Goal: Transaction & Acquisition: Purchase product/service

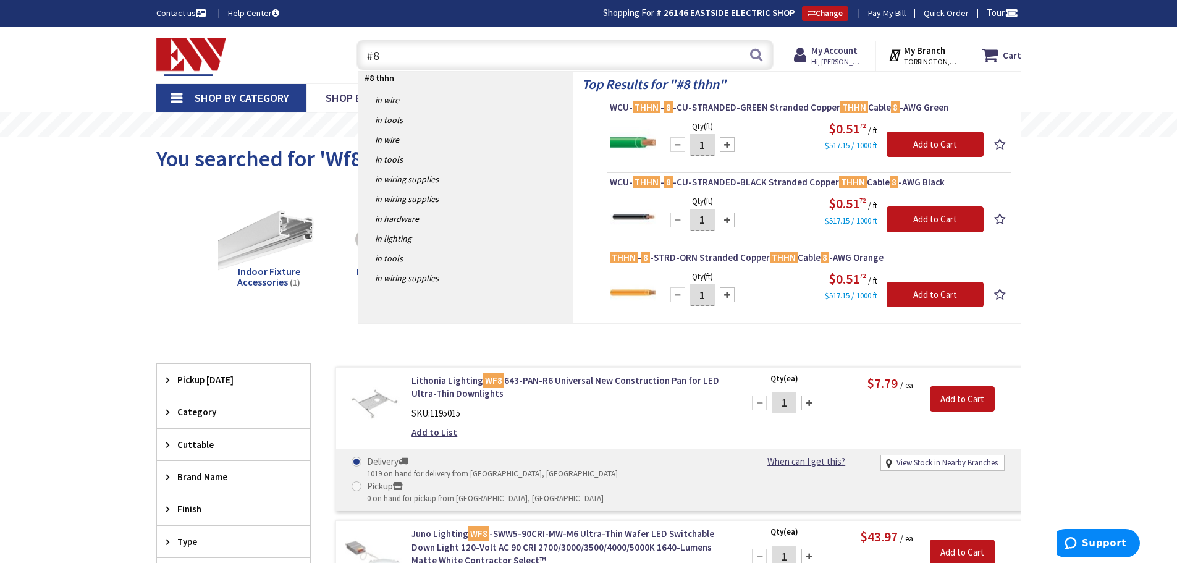
type input "#"
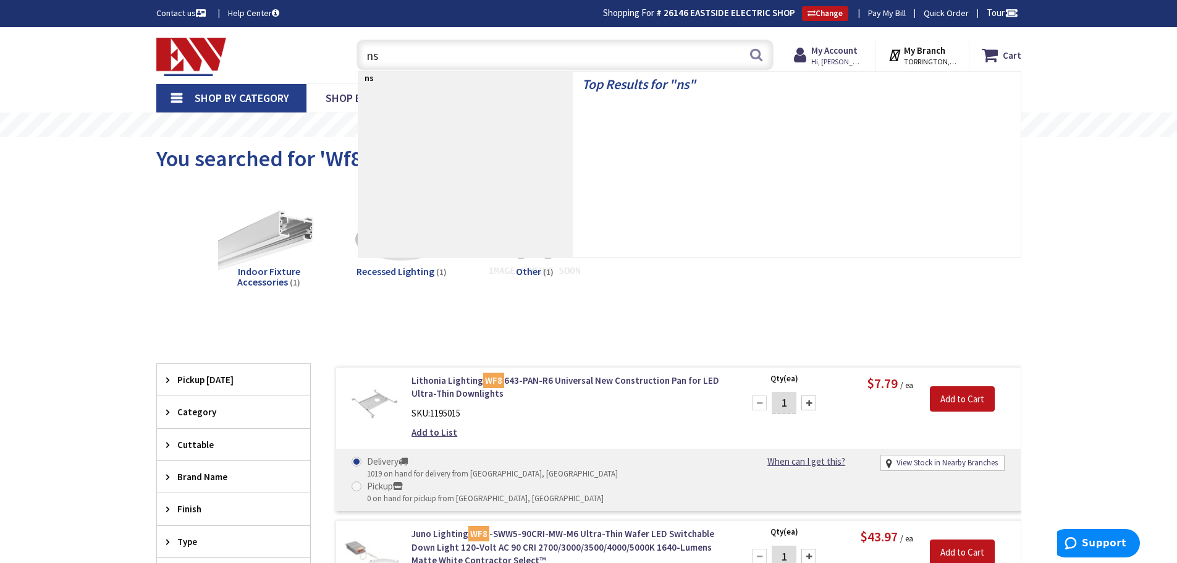
type input "nsl"
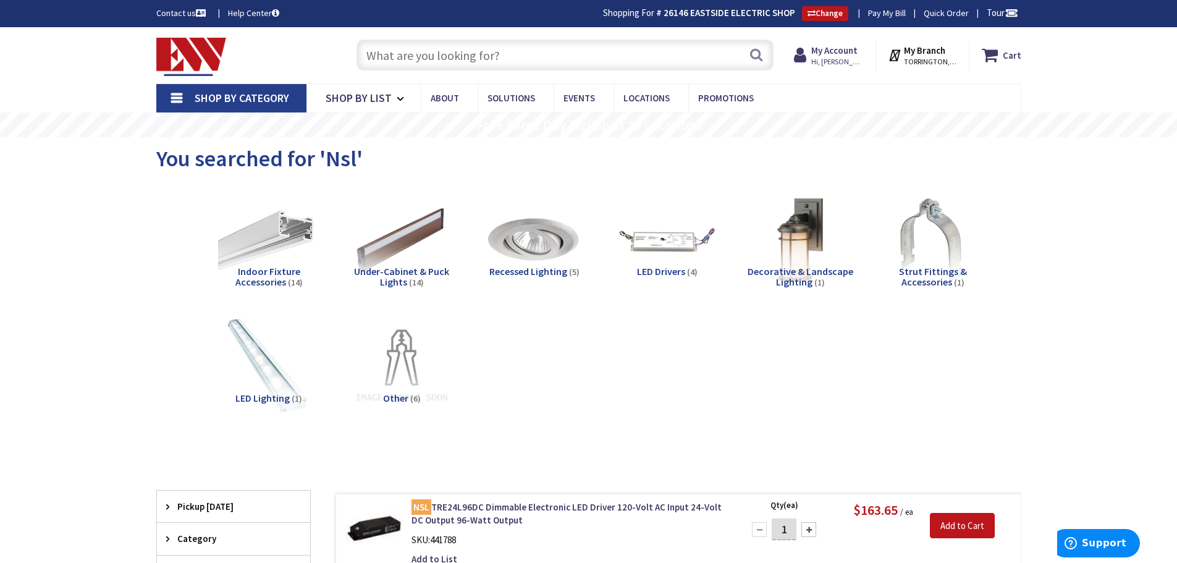
click at [397, 59] on input "text" at bounding box center [564, 55] width 417 height 31
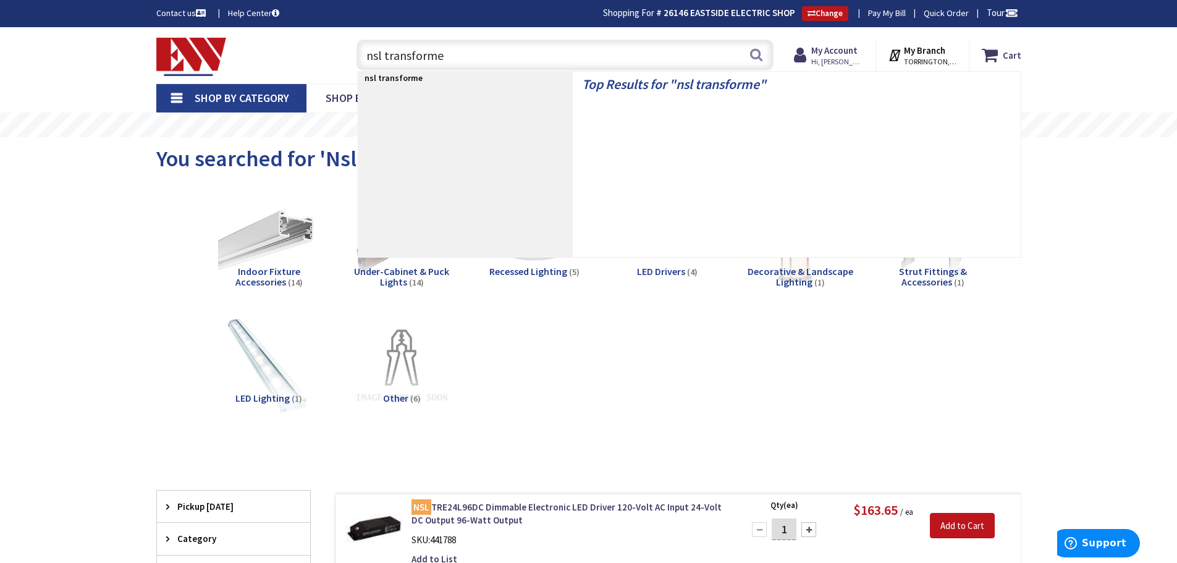
type input "nsl transformer"
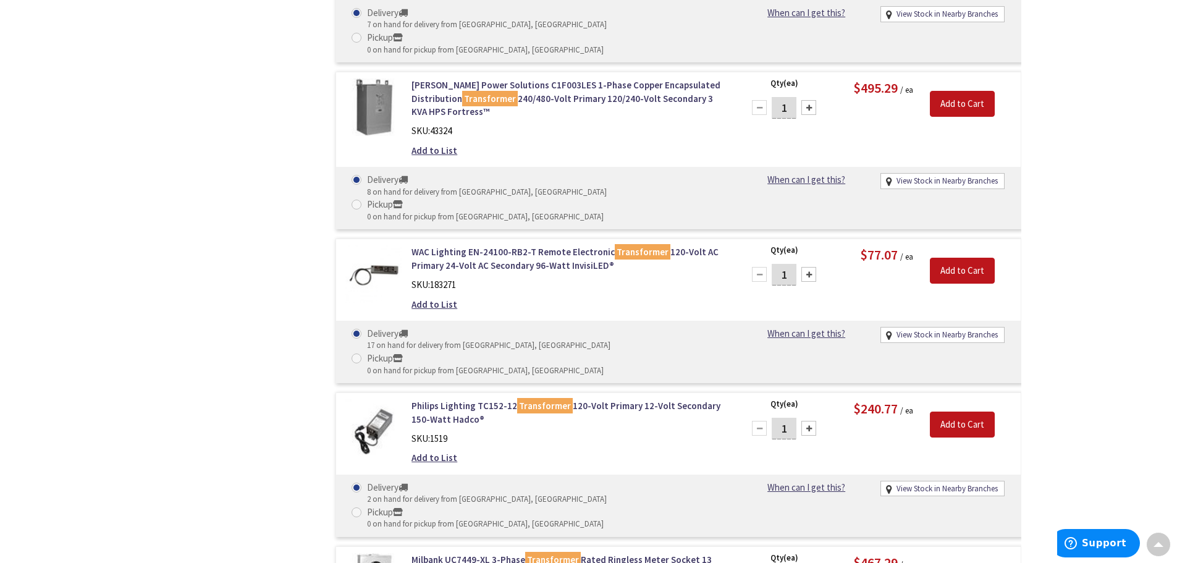
scroll to position [3214, 0]
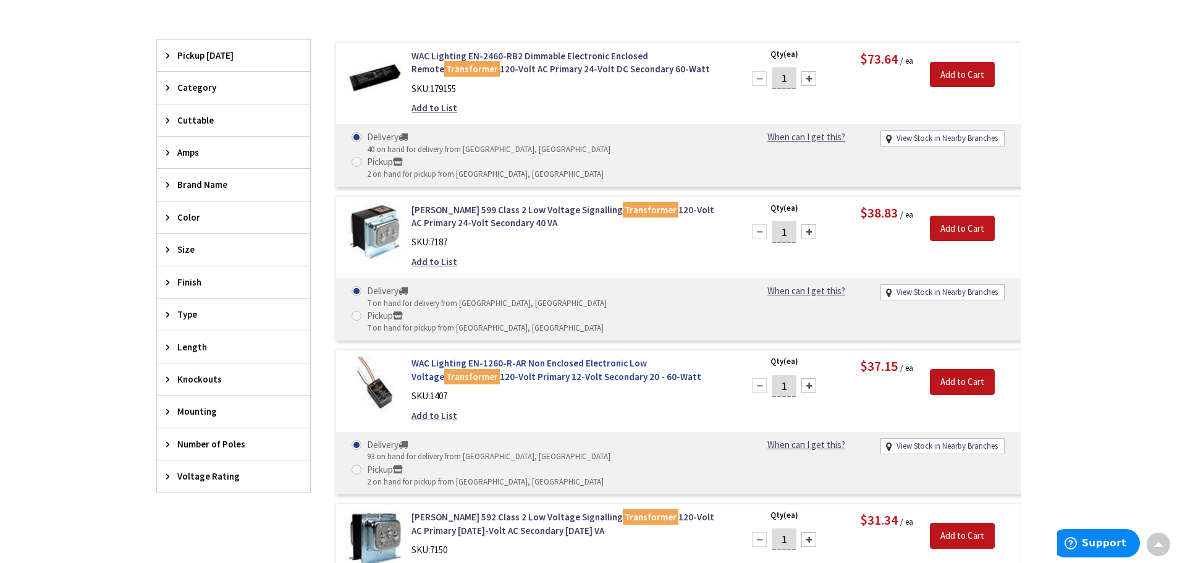
scroll to position [377, 0]
click at [516, 356] on link "WAC Lighting EN-1260-R-AR Non Enclosed Electronic Low Voltage Transformer 120-V…" at bounding box center [568, 369] width 314 height 27
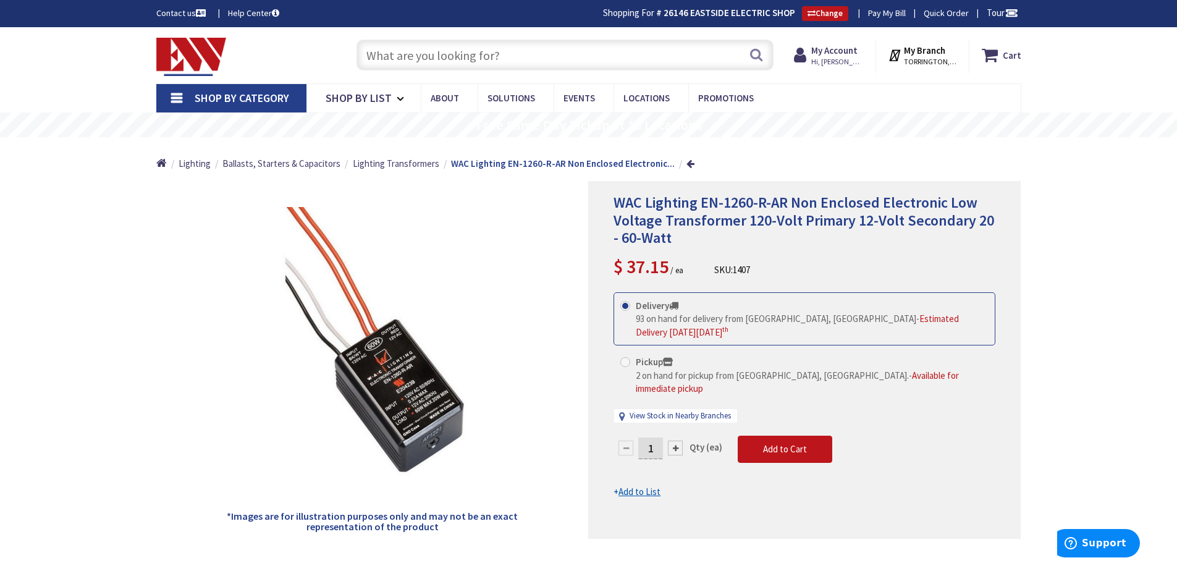
click at [399, 61] on input "text" at bounding box center [564, 55] width 417 height 31
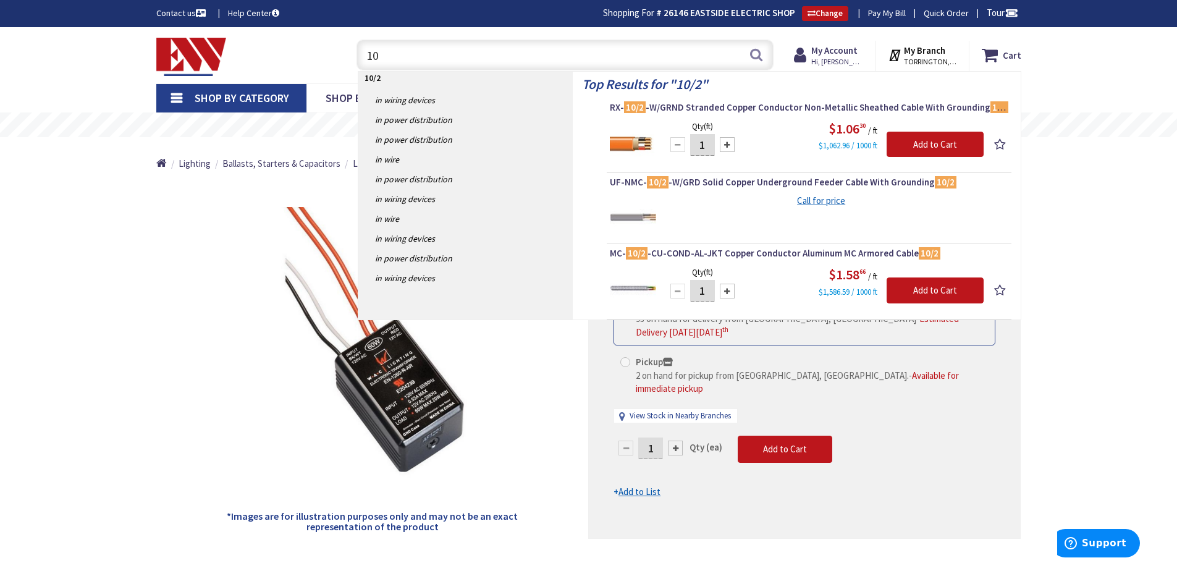
type input "1"
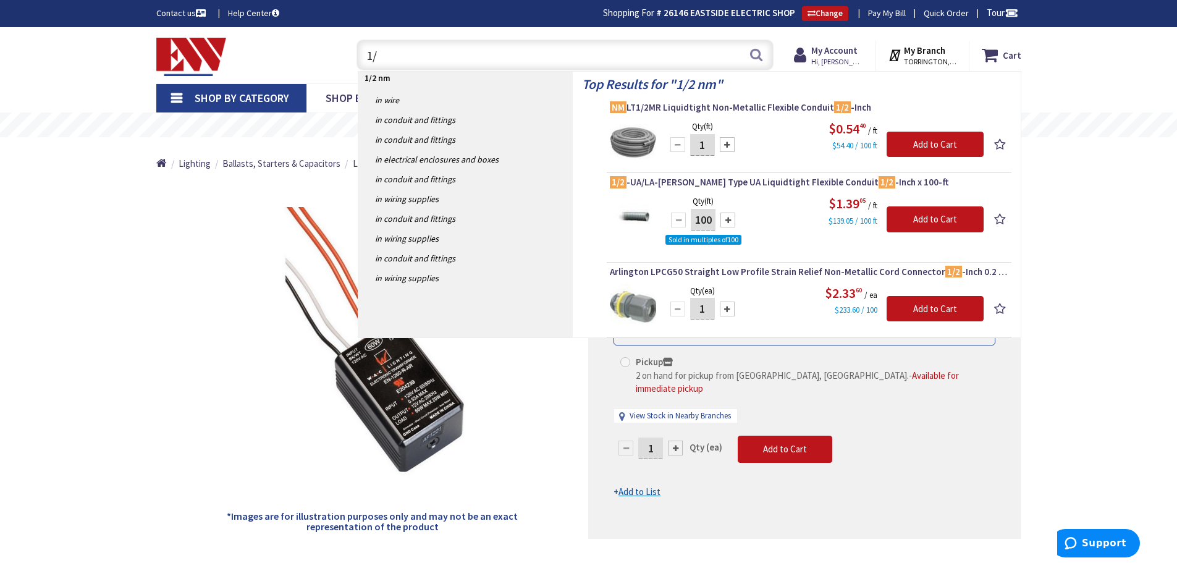
type input "1"
